Goal: Task Accomplishment & Management: Complete application form

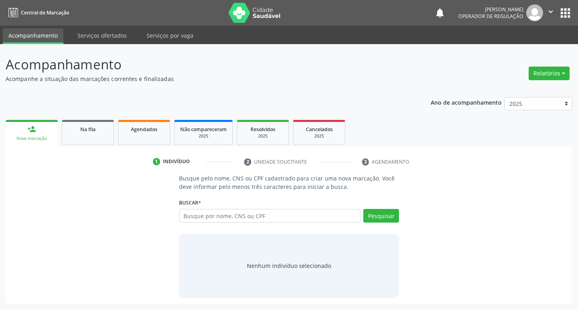
click at [218, 213] on input "text" at bounding box center [270, 216] width 182 height 14
type input "[PERSON_NAME]"
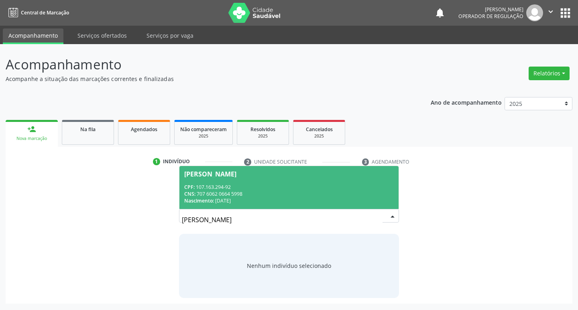
click at [233, 191] on div "CNS: 707 6062 0664 5998" at bounding box center [289, 194] width 210 height 7
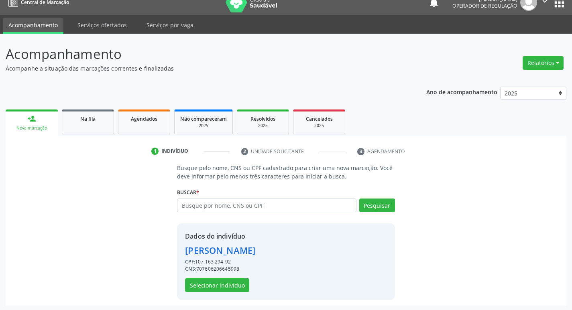
scroll to position [12, 0]
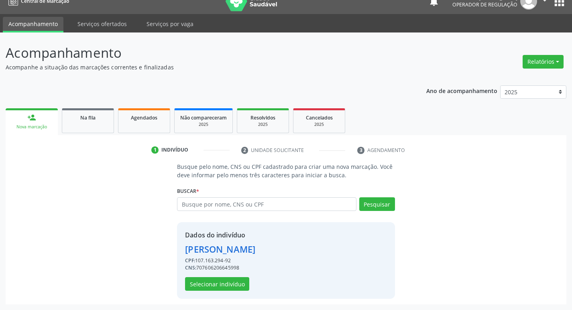
click at [212, 291] on div "Dados do indivíduo [PERSON_NAME] CPF: 107.163.294-92 CNS: 707606206645998 Selec…" at bounding box center [286, 260] width 218 height 77
click at [218, 286] on button "Selecionar indivíduo" at bounding box center [217, 284] width 64 height 14
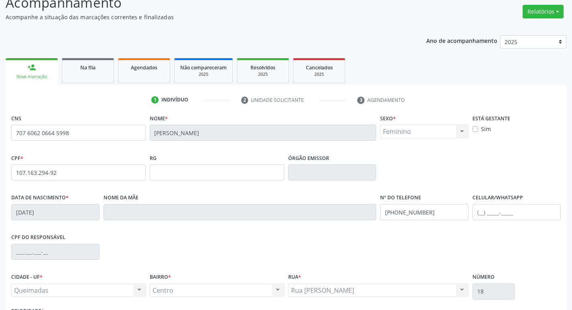
scroll to position [125, 0]
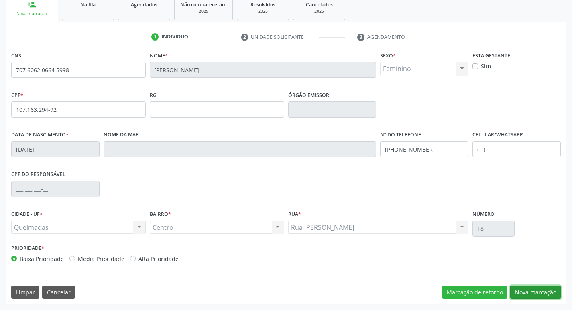
click at [536, 290] on button "Nova marcação" at bounding box center [535, 293] width 51 height 14
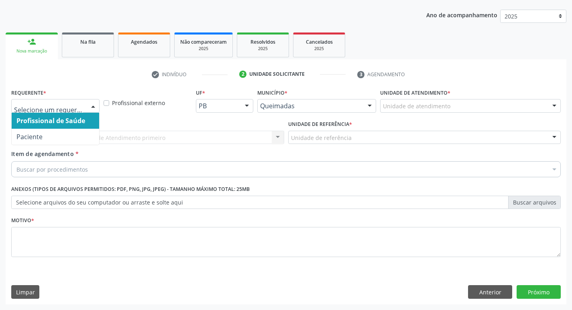
click at [90, 106] on div at bounding box center [93, 107] width 12 height 14
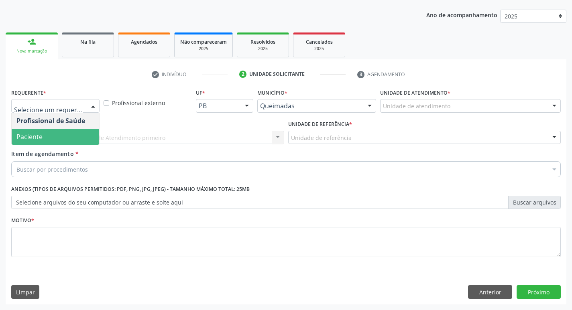
click at [77, 133] on span "Paciente" at bounding box center [55, 137] width 87 height 16
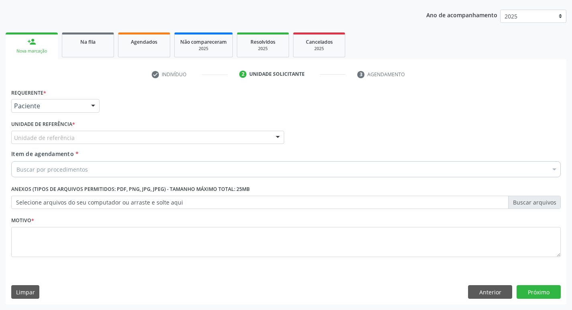
click at [77, 133] on div "Unidade de referência" at bounding box center [147, 138] width 273 height 14
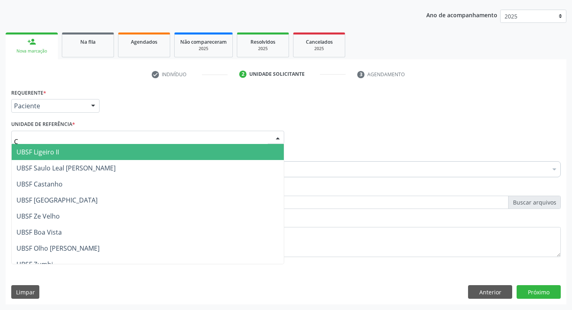
type input "CE"
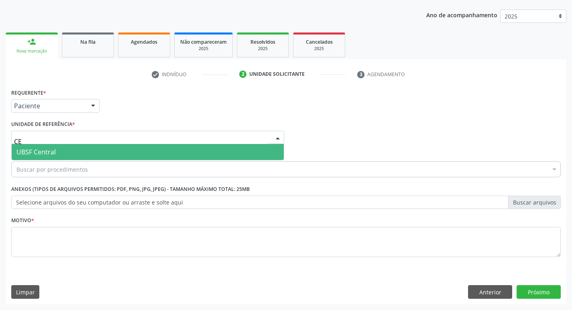
click at [77, 144] on span "UBSF Central" at bounding box center [148, 152] width 272 height 16
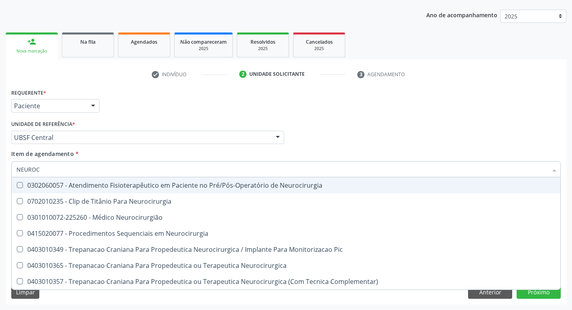
type input "NEUROCI"
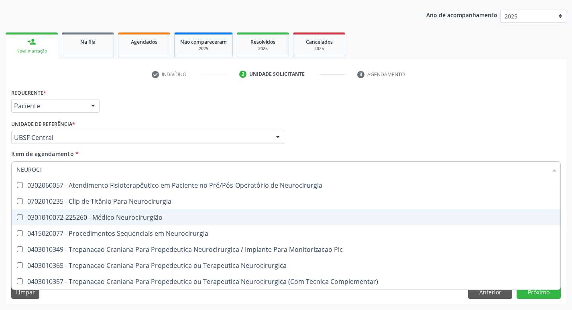
click at [144, 218] on div "0301010072-225260 - Médico Neurocirurgião" at bounding box center [285, 217] width 539 height 6
checkbox Neurocirurgião "true"
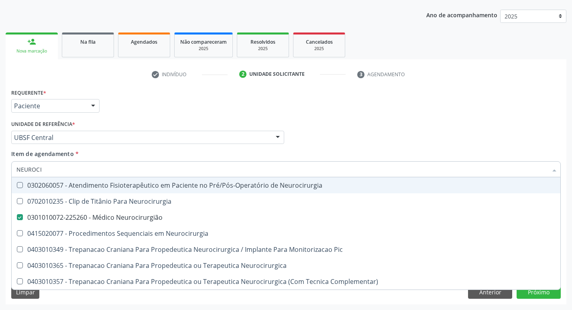
drag, startPoint x: 208, startPoint y: 105, endPoint x: 173, endPoint y: 120, distance: 38.7
click at [207, 104] on div "Requerente * Paciente Profissional de Saúde Paciente Nenhum resultado encontrad…" at bounding box center [285, 102] width 553 height 31
checkbox Neurocirurgia "true"
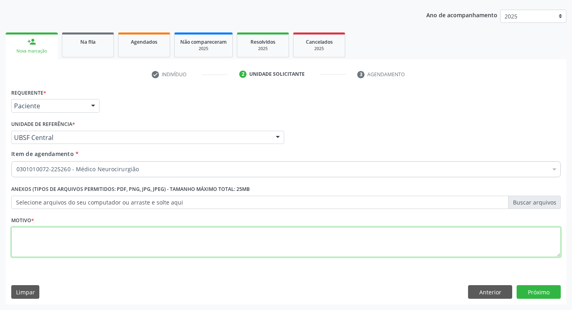
click at [50, 240] on textarea at bounding box center [285, 242] width 549 height 31
type textarea "KKKKKKKK"
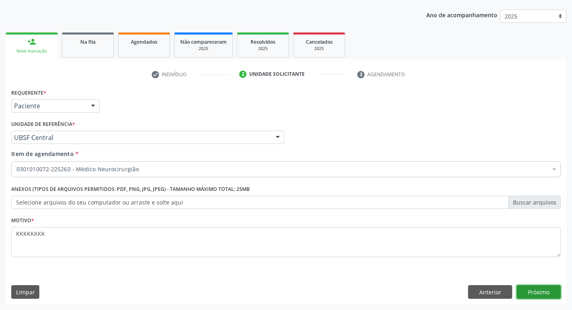
click at [549, 290] on button "Próximo" at bounding box center [539, 292] width 44 height 14
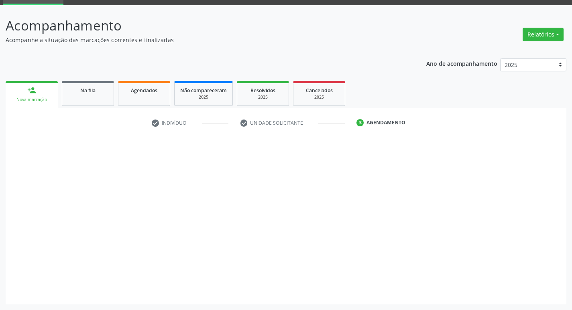
scroll to position [39, 0]
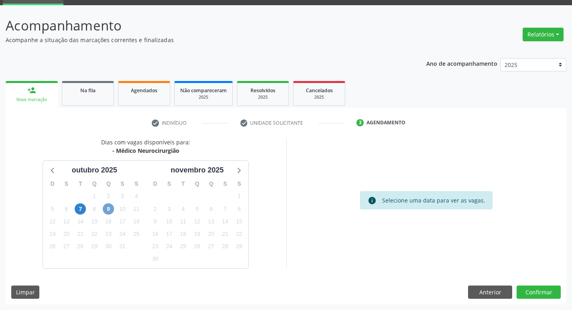
click at [107, 209] on span "9" at bounding box center [108, 208] width 11 height 11
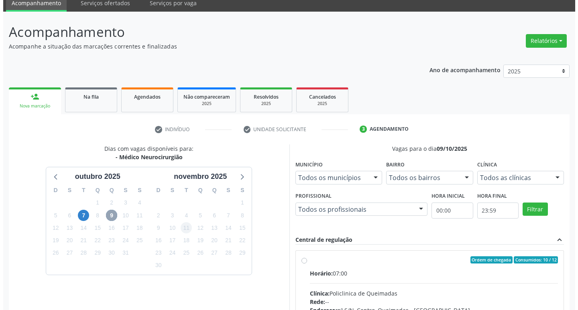
scroll to position [0, 0]
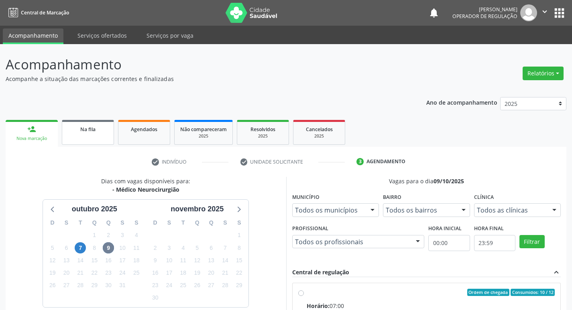
click at [106, 124] on link "Na fila" at bounding box center [88, 132] width 52 height 25
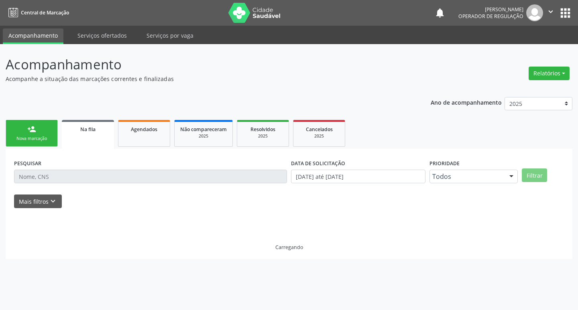
click at [48, 127] on link "person_add Nova marcação" at bounding box center [32, 133] width 52 height 27
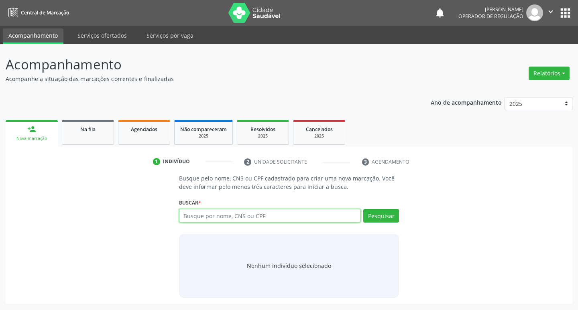
click at [213, 213] on input "text" at bounding box center [270, 216] width 182 height 14
type input "704102487849750"
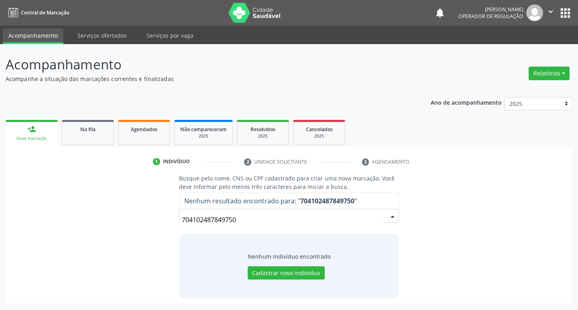
drag, startPoint x: 253, startPoint y: 214, endPoint x: 168, endPoint y: 220, distance: 85.7
click at [161, 217] on div "Busque pelo nome, CNS ou CPF cadastrado para criar uma nova marcação. Você deve…" at bounding box center [288, 236] width 555 height 124
click at [564, 21] on div "notifications [PERSON_NAME] Operador de regulação  Configurações Sair apps" at bounding box center [503, 12] width 138 height 17
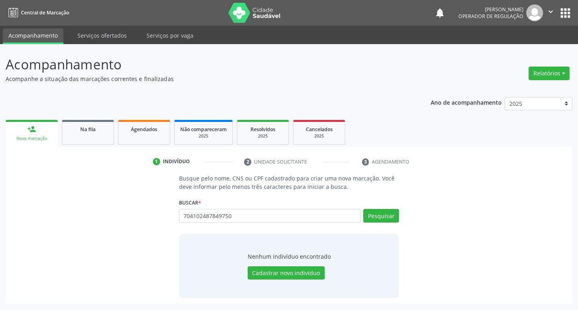
click at [567, 16] on button "apps" at bounding box center [565, 13] width 14 height 14
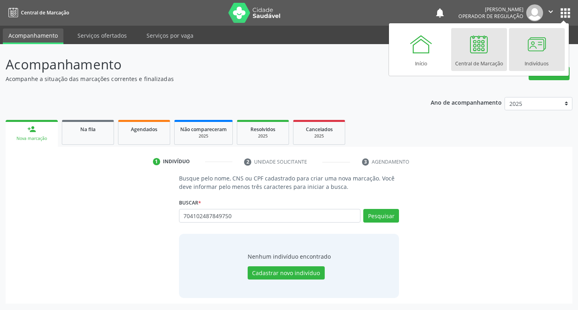
click at [537, 42] on div at bounding box center [537, 44] width 24 height 24
